Goal: Information Seeking & Learning: Learn about a topic

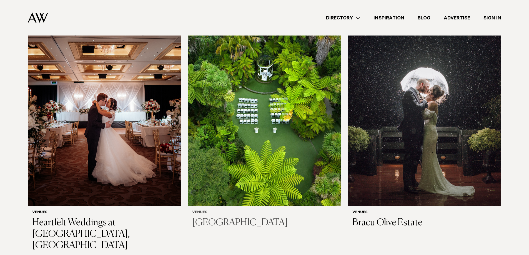
scroll to position [181, 0]
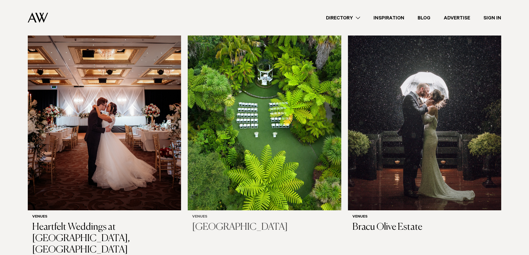
click at [261, 123] on img at bounding box center [264, 108] width 153 height 206
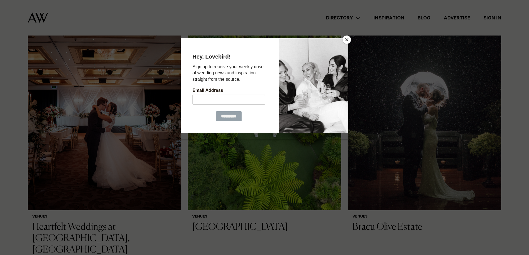
click at [345, 40] on button "Close" at bounding box center [347, 40] width 8 height 8
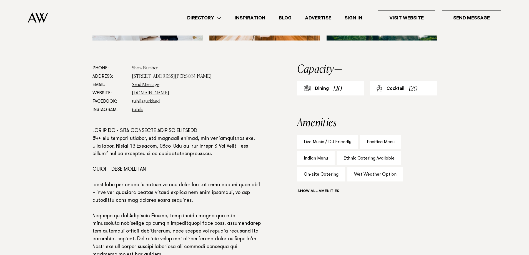
scroll to position [299, 0]
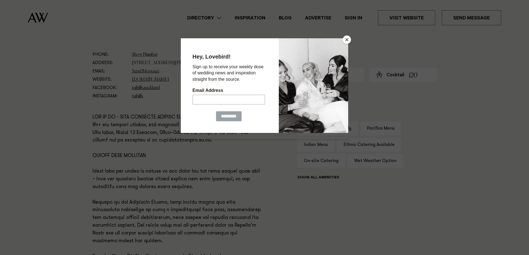
click at [346, 39] on button "Close" at bounding box center [347, 40] width 8 height 8
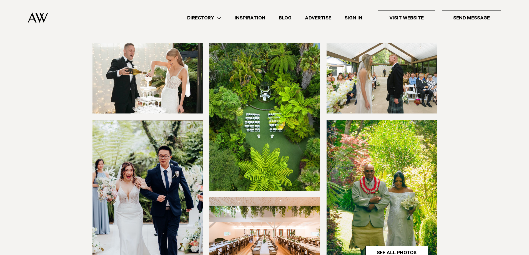
scroll to position [0, 0]
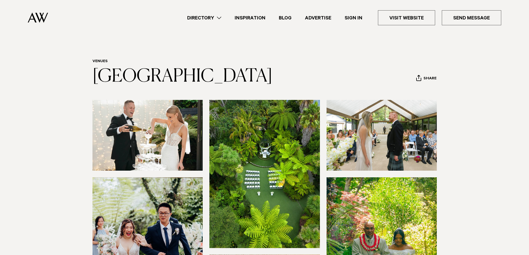
click at [253, 17] on link "Inspiration" at bounding box center [250, 17] width 44 height 7
click at [219, 20] on link "Directory" at bounding box center [204, 17] width 47 height 7
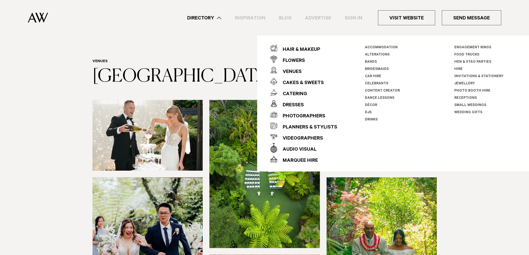
click at [201, 29] on div "Directory Hair & Makeup Flowers Venues Cakes & Sweets" at bounding box center [276, 18] width 449 height 36
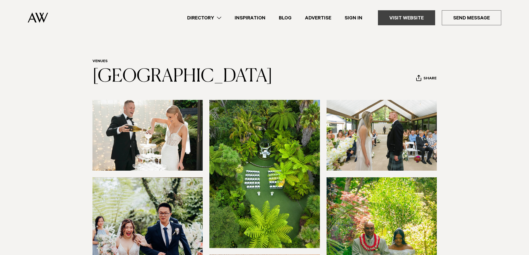
click at [419, 18] on link "Visit Website" at bounding box center [406, 17] width 57 height 15
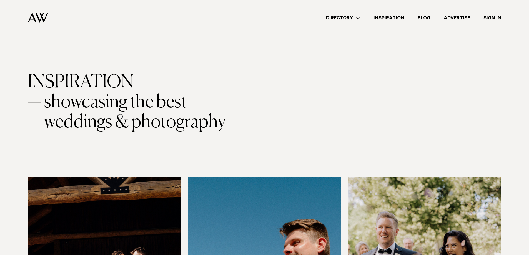
click at [358, 17] on link "Directory" at bounding box center [342, 17] width 47 height 7
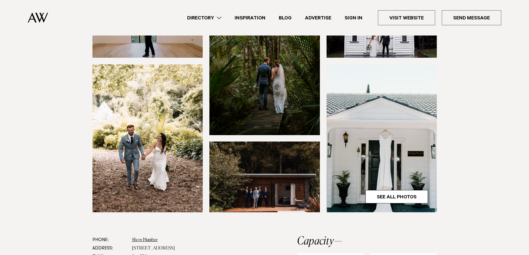
scroll to position [111, 0]
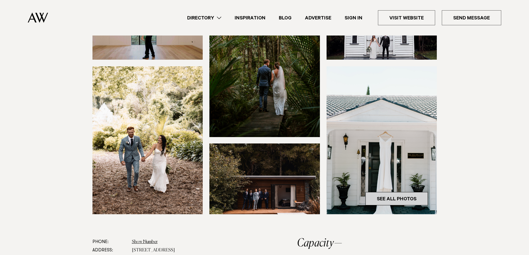
click at [397, 206] on link "See All Photos" at bounding box center [397, 198] width 62 height 13
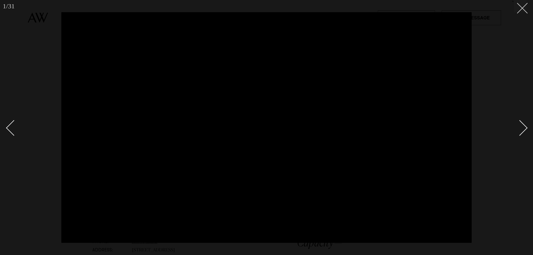
click at [519, 7] on icon at bounding box center [520, 6] width 7 height 7
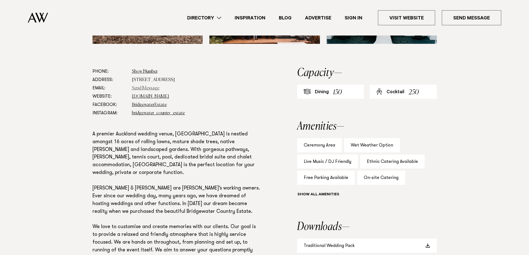
scroll to position [278, 0]
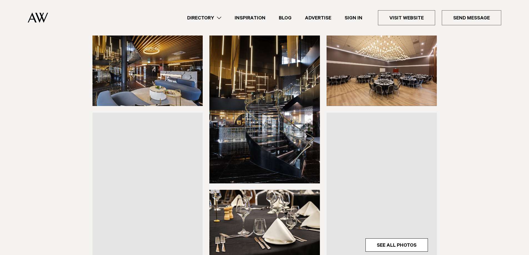
scroll to position [90, 0]
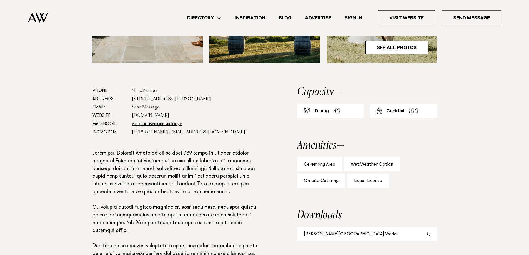
scroll to position [292, 0]
